Goal: Information Seeking & Learning: Check status

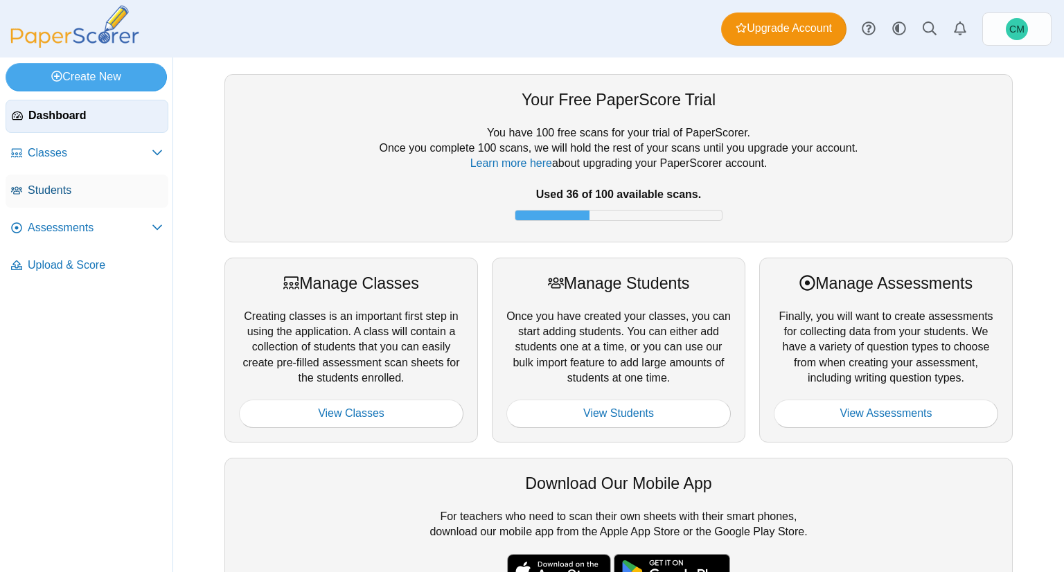
click at [73, 178] on link "Students" at bounding box center [87, 191] width 163 height 33
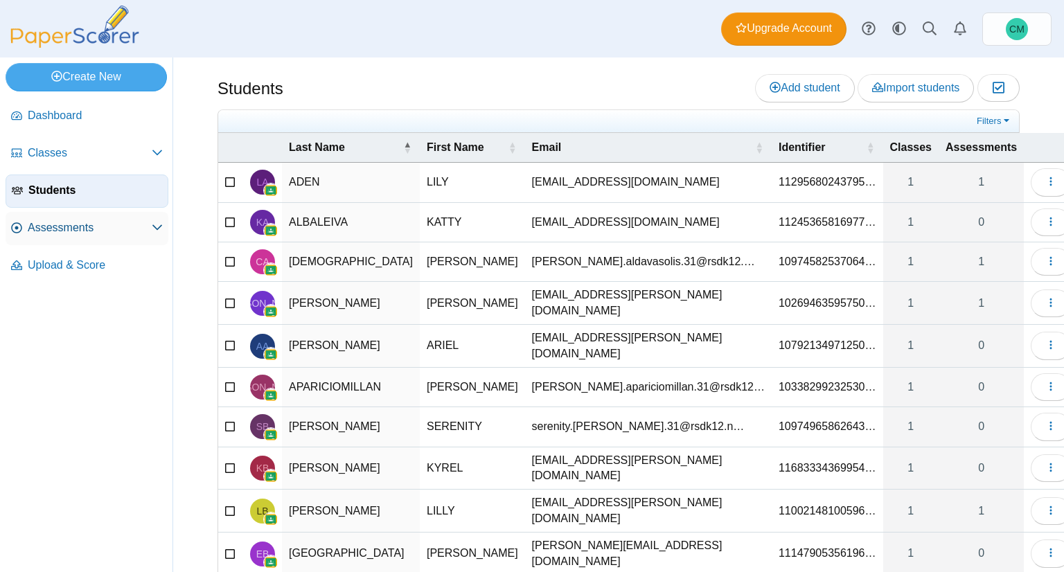
click at [136, 222] on span "Assessments" at bounding box center [90, 227] width 124 height 15
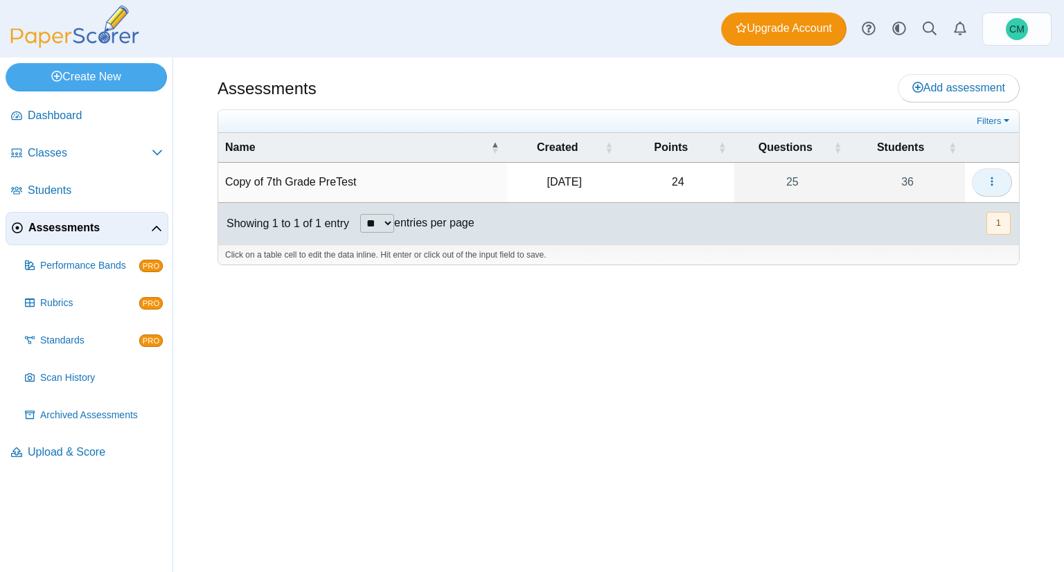
click at [999, 173] on button "button" at bounding box center [992, 182] width 40 height 28
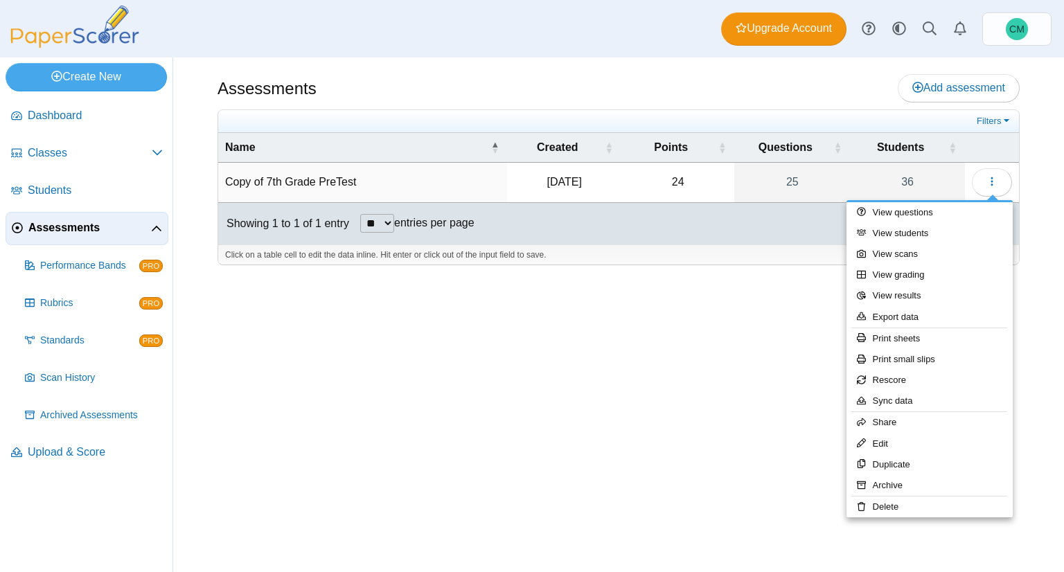
click at [522, 289] on div "Assessments Add assessment 24" at bounding box center [618, 315] width 891 height 515
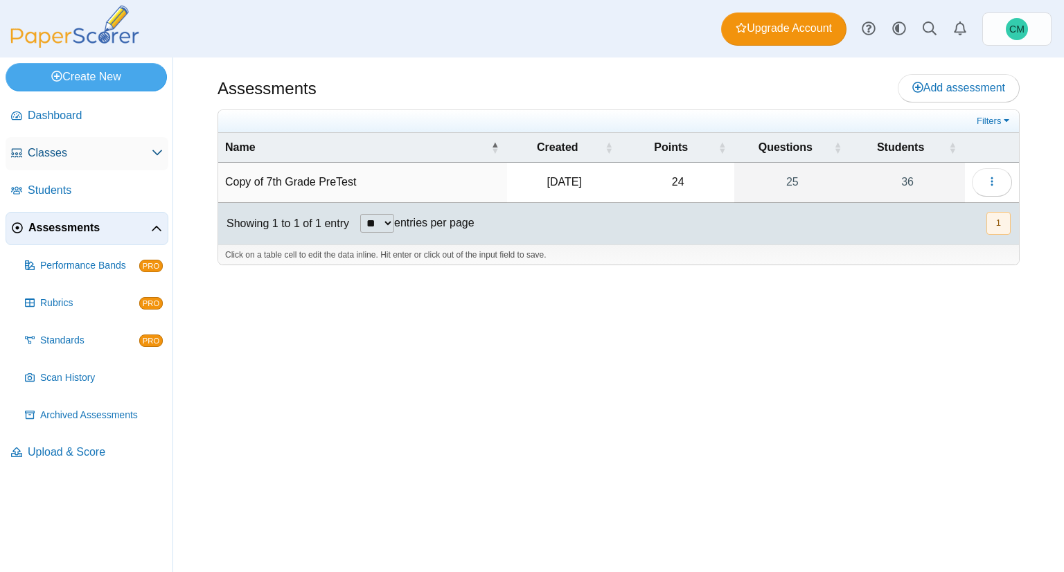
click at [84, 159] on span "Classes" at bounding box center [90, 153] width 124 height 15
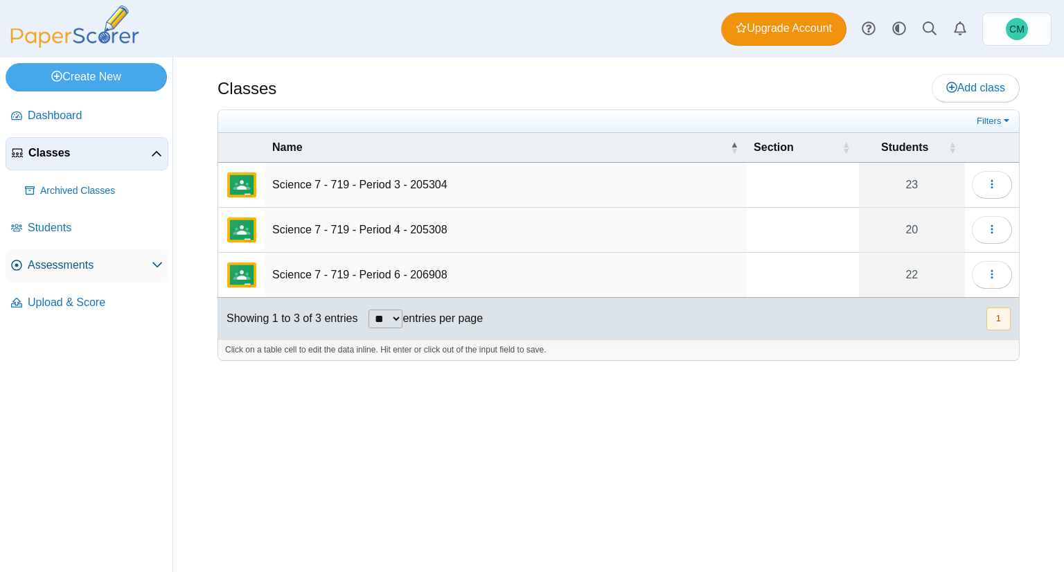
click at [69, 252] on link "Assessments" at bounding box center [87, 265] width 163 height 33
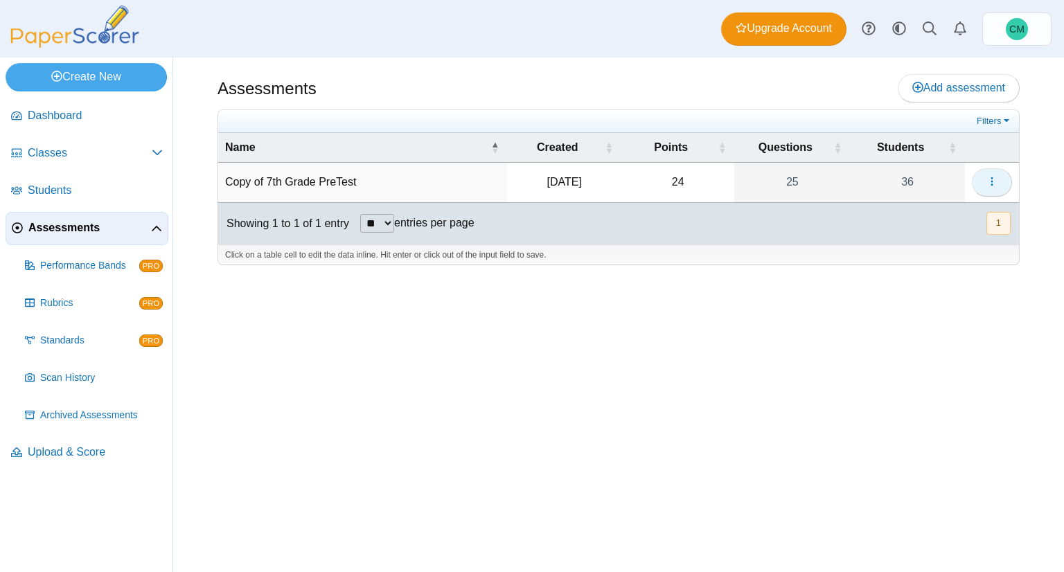
click at [987, 188] on button "button" at bounding box center [992, 182] width 40 height 28
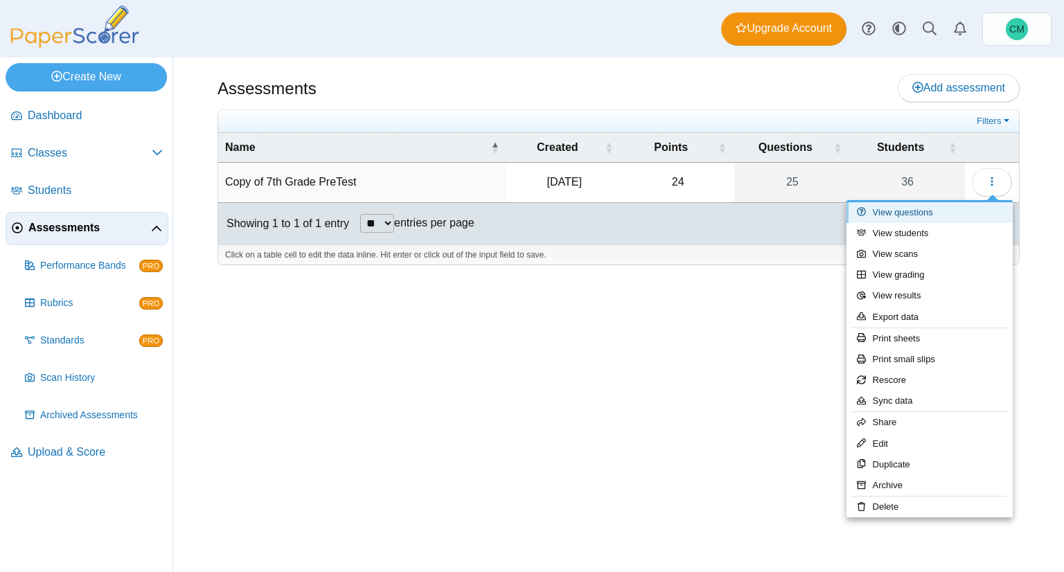
click at [935, 215] on link "View questions" at bounding box center [930, 212] width 166 height 21
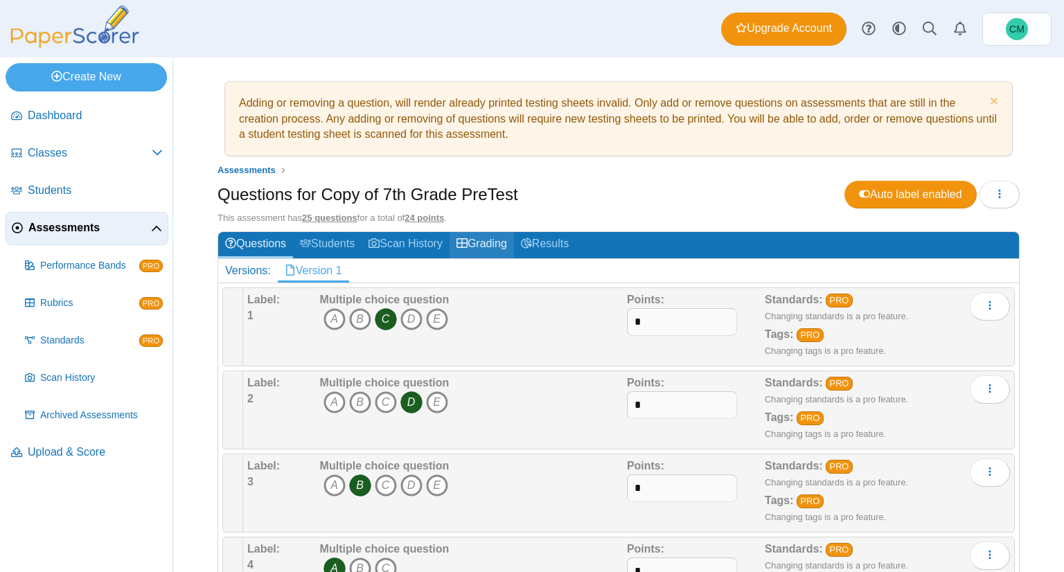
click at [485, 237] on link "Grading" at bounding box center [482, 245] width 64 height 26
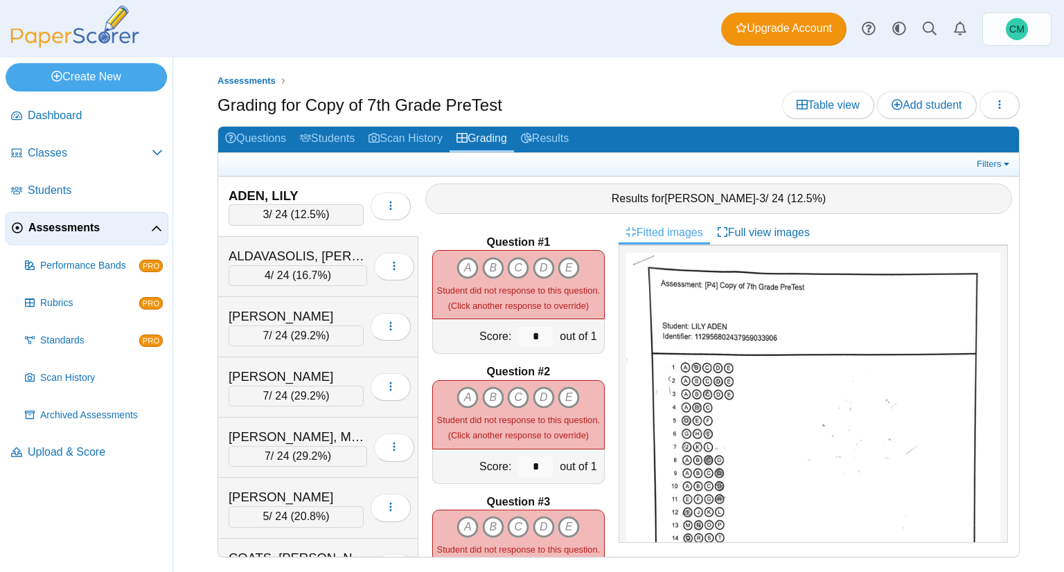
drag, startPoint x: 369, startPoint y: 203, endPoint x: 373, endPoint y: 153, distance: 50.1
click at [373, 153] on div "Filters Show only: Loading…" at bounding box center [618, 164] width 801 height 23
click at [373, 200] on button "button" at bounding box center [391, 207] width 40 height 28
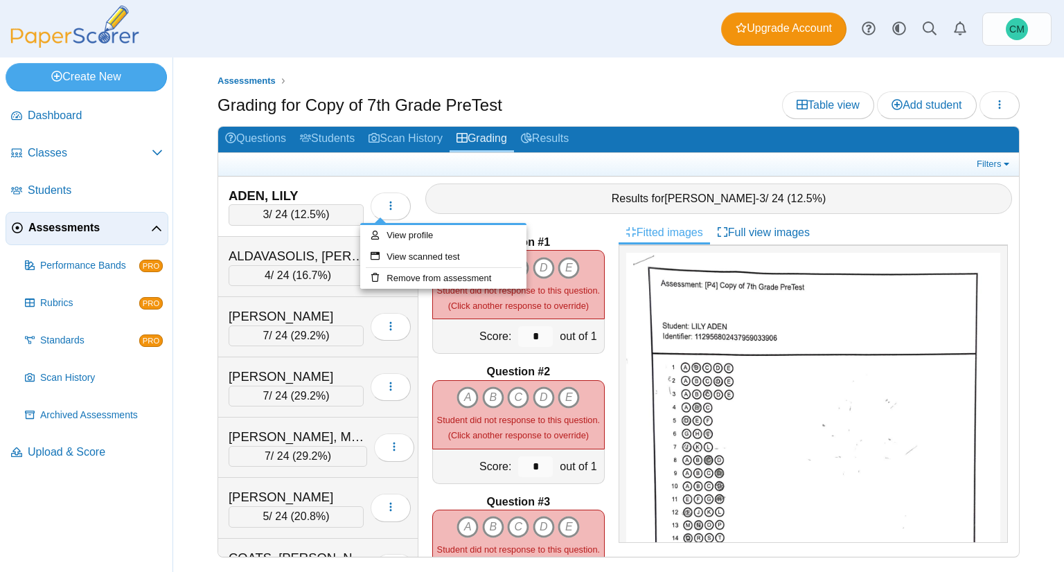
click at [346, 173] on div "Filters Show only: Loading…" at bounding box center [618, 164] width 801 height 23
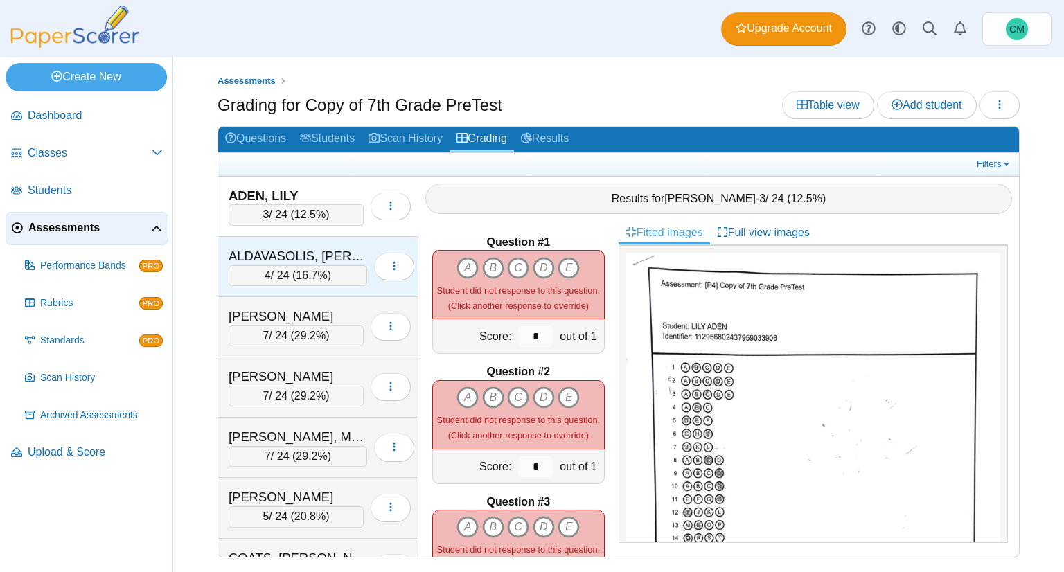
click at [310, 275] on span "16.7%" at bounding box center [311, 276] width 31 height 12
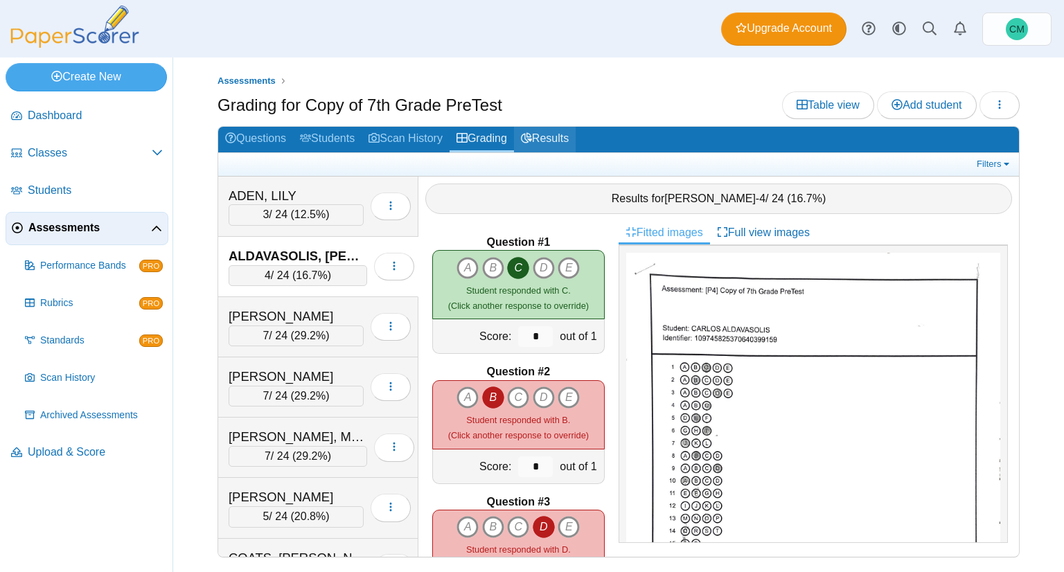
click at [555, 134] on link "Results" at bounding box center [545, 140] width 62 height 26
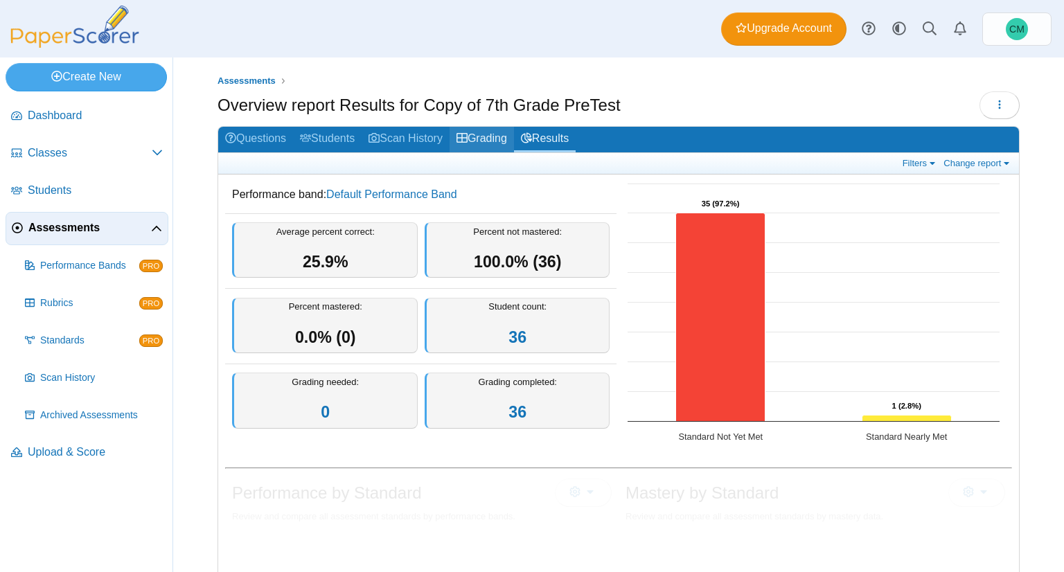
click at [488, 131] on link "Grading" at bounding box center [482, 140] width 64 height 26
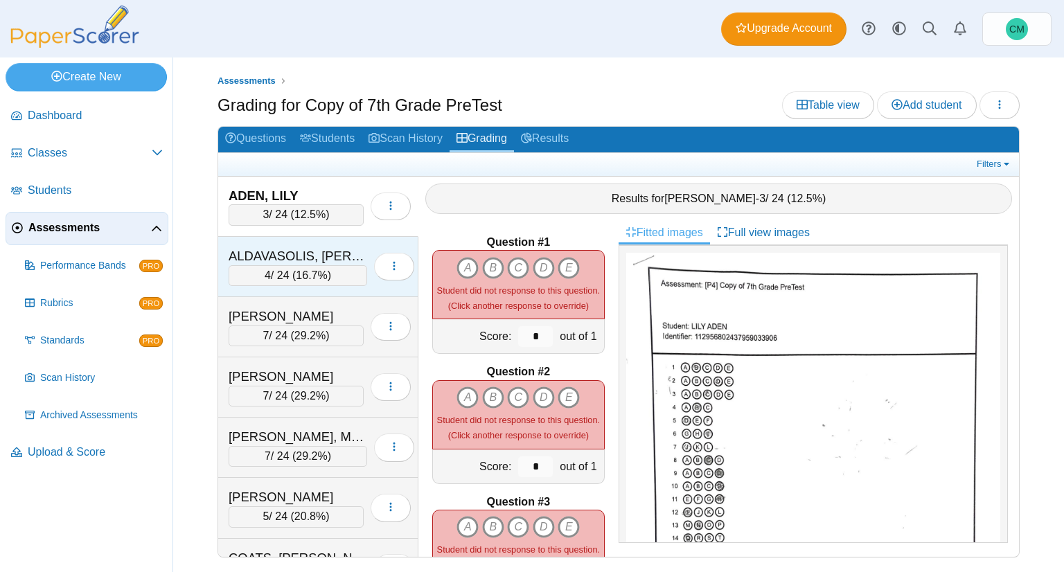
click at [297, 260] on div "ALDAVASOLIS, [PERSON_NAME]" at bounding box center [298, 256] width 139 height 18
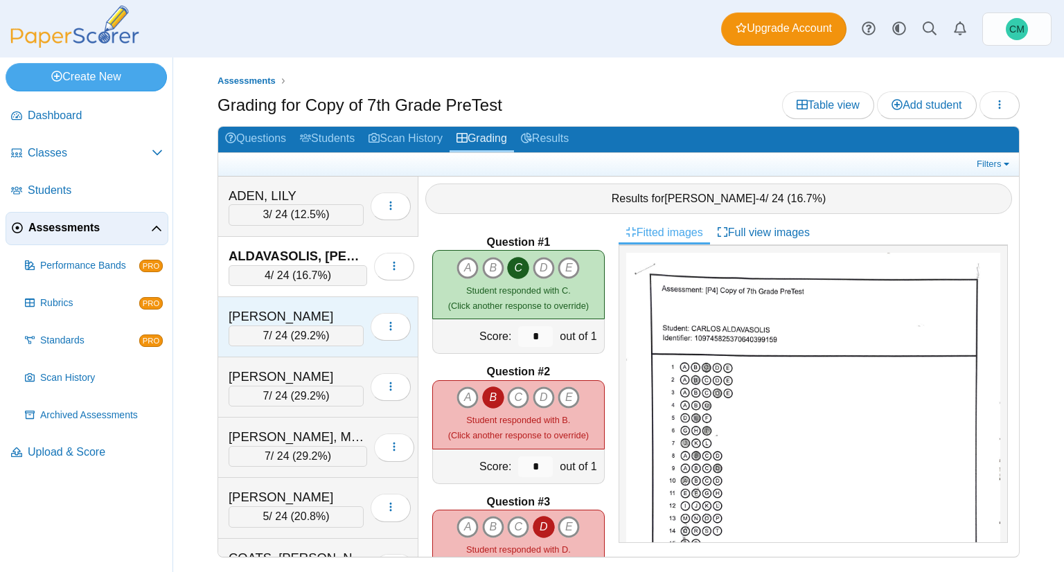
click at [299, 317] on div "[PERSON_NAME]" at bounding box center [296, 317] width 135 height 18
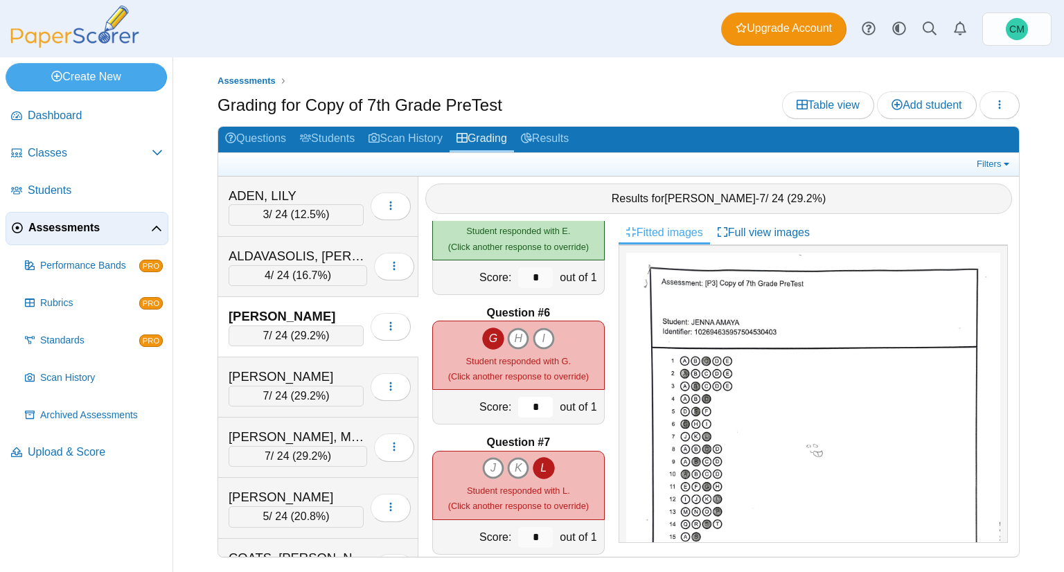
click at [525, 407] on input "*" at bounding box center [535, 407] width 35 height 21
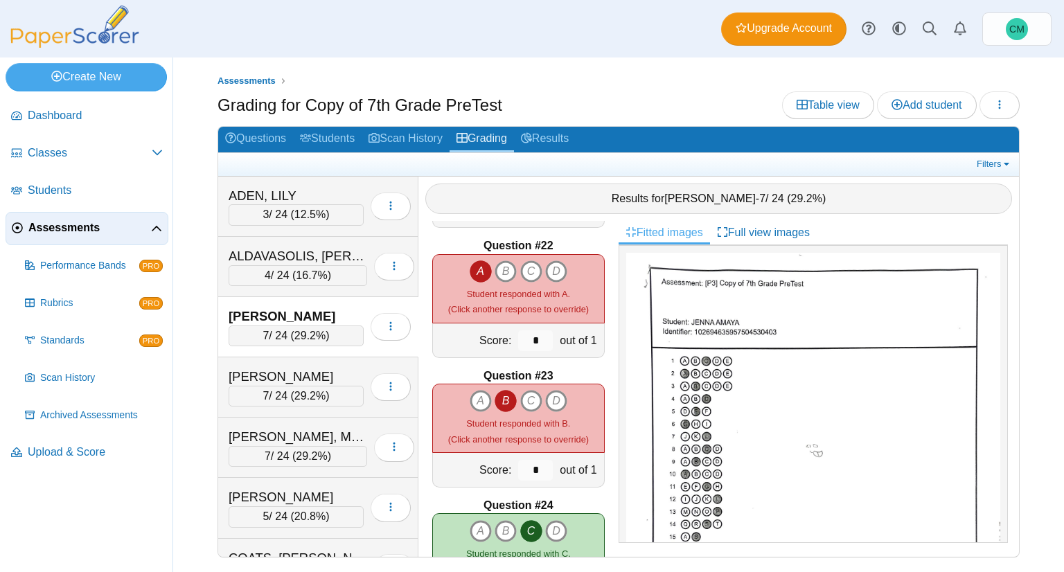
scroll to position [2937, 0]
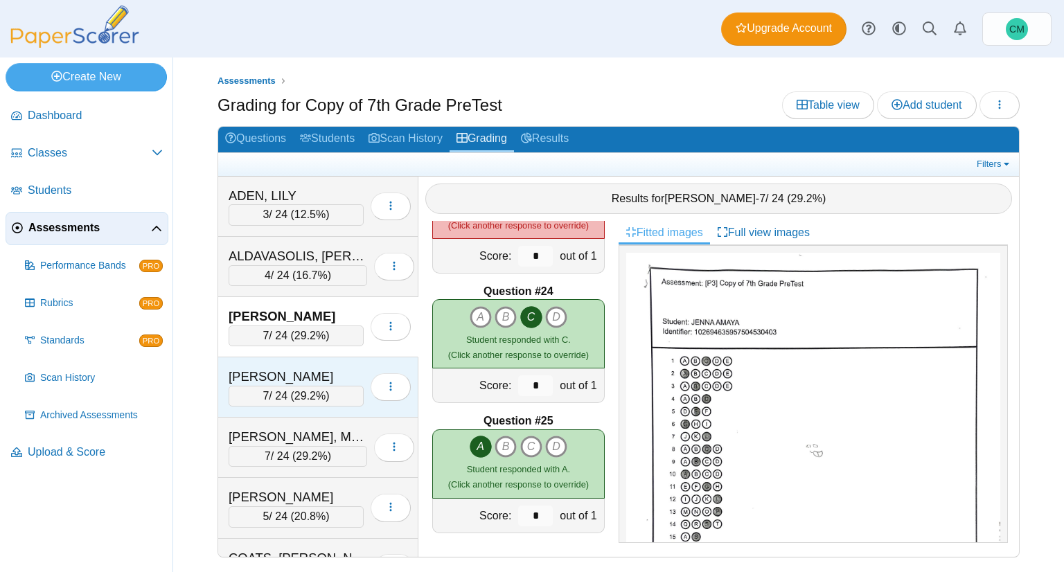
click at [292, 375] on div "[PERSON_NAME]" at bounding box center [296, 377] width 135 height 18
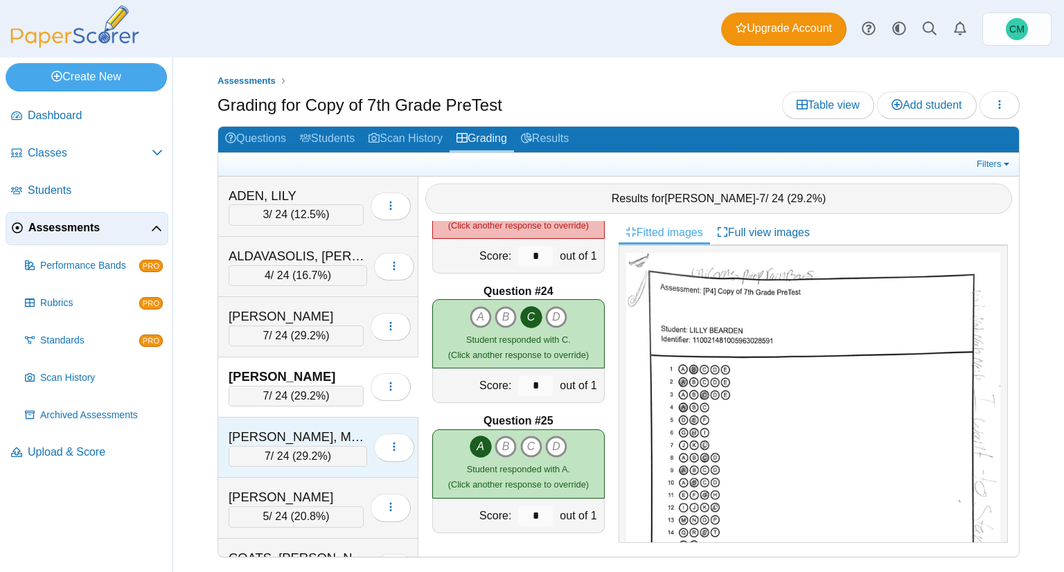
click at [288, 436] on div "[PERSON_NAME], MAKYLEE" at bounding box center [298, 437] width 139 height 18
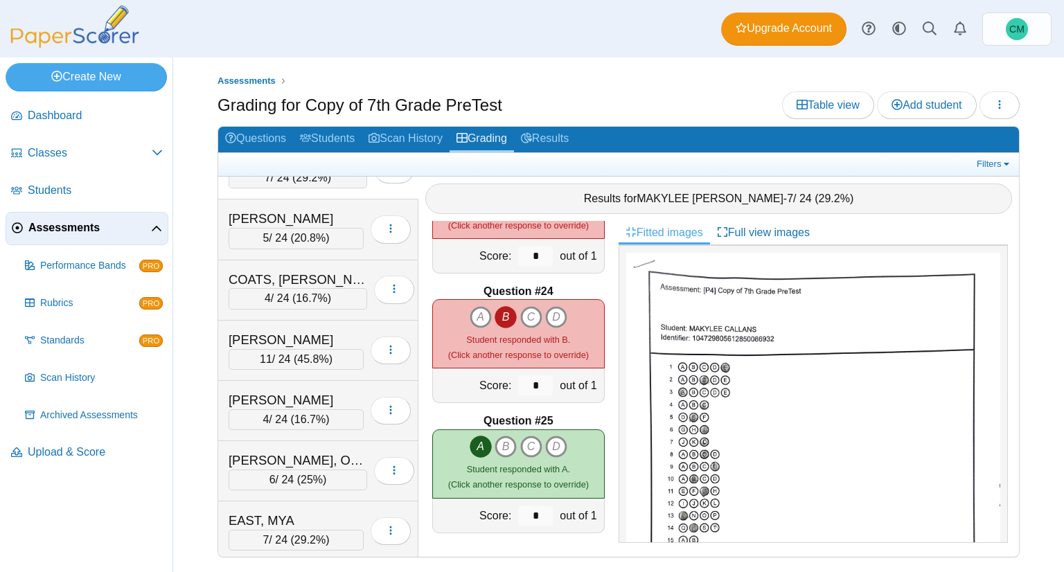
scroll to position [285, 0]
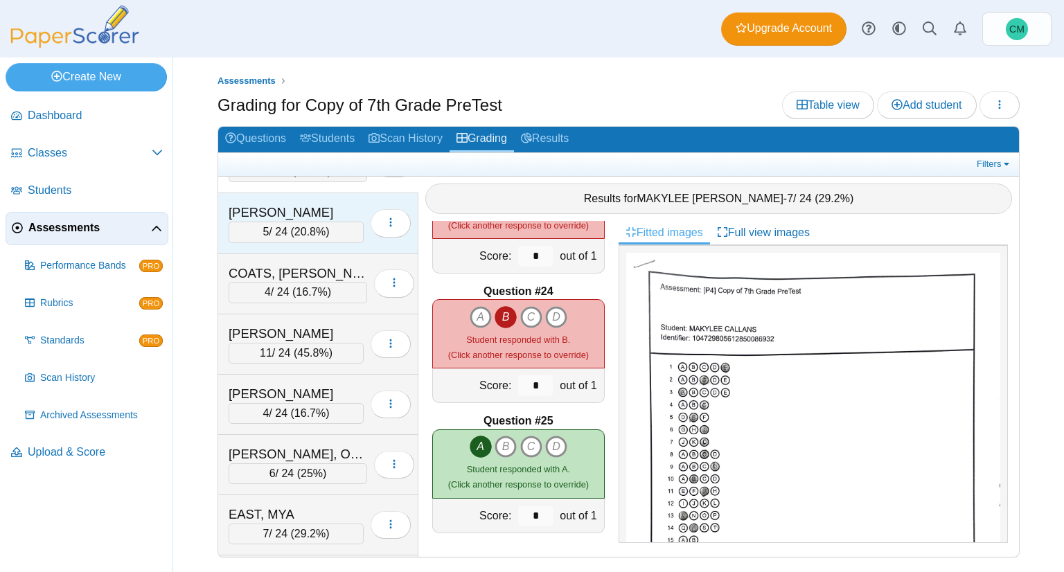
click at [305, 226] on span "20.8%" at bounding box center [309, 232] width 31 height 12
